Goal: Check status: Check status

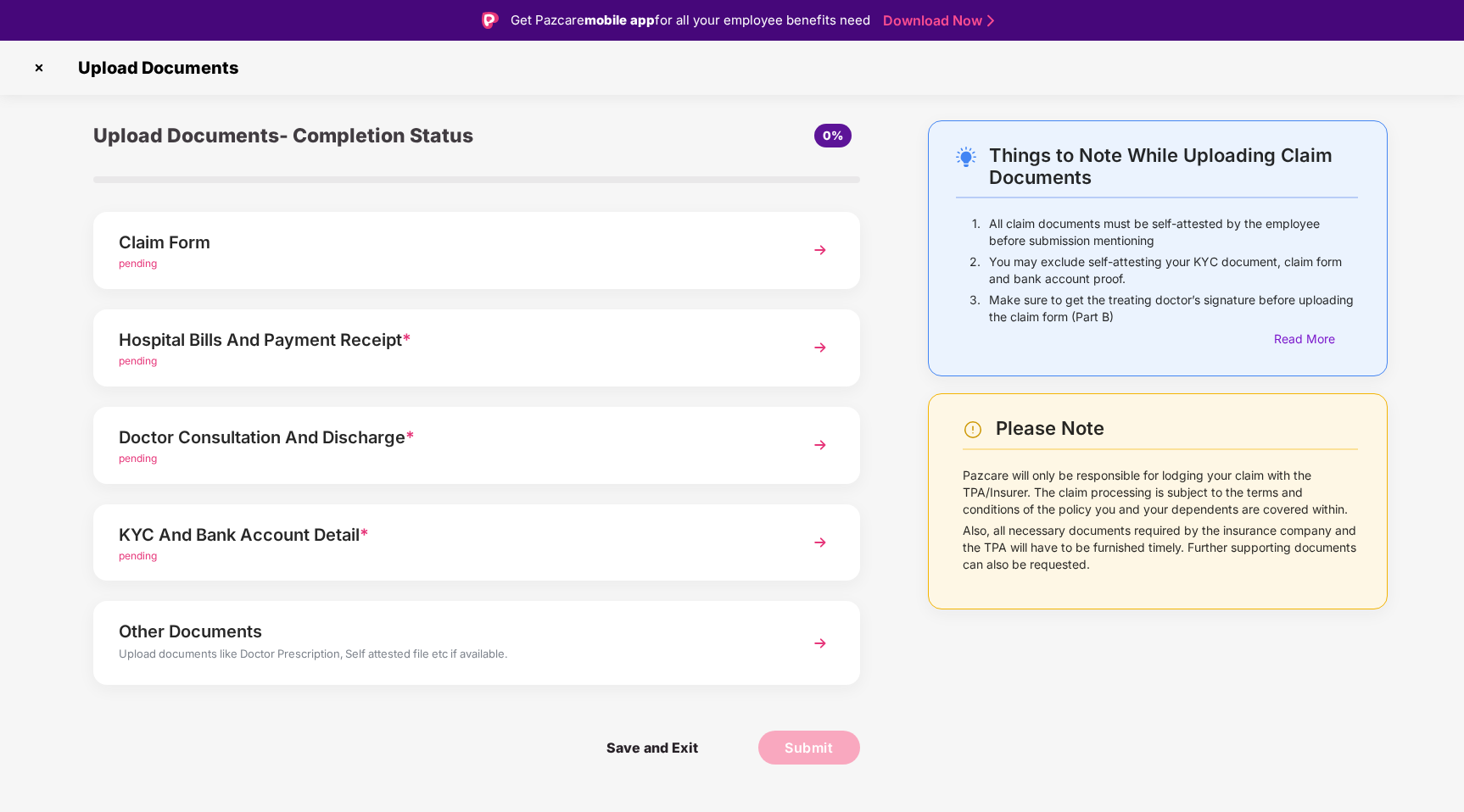
click at [756, 248] on div "Claim Form" at bounding box center [447, 242] width 656 height 27
